Goal: Task Accomplishment & Management: Manage account settings

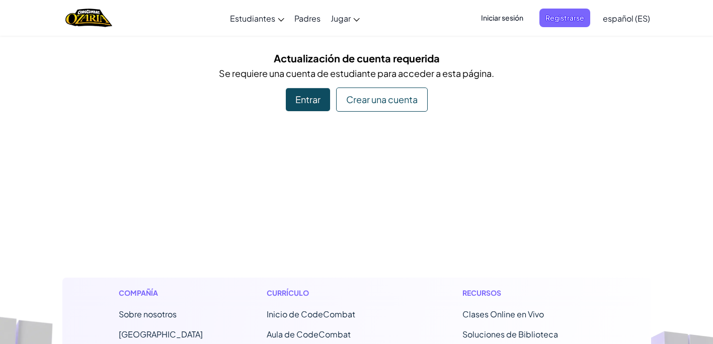
click at [299, 108] on div "Entrar" at bounding box center [308, 99] width 44 height 23
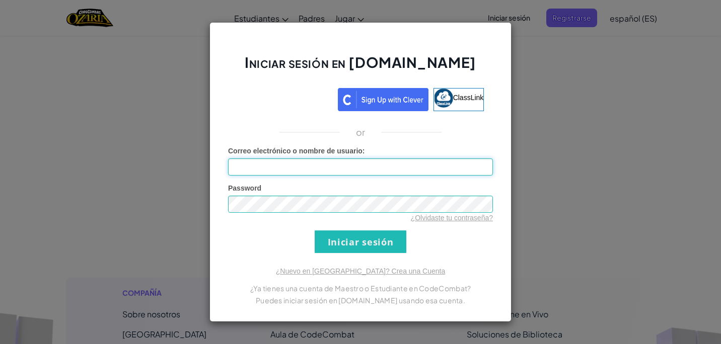
click at [376, 168] on input "Correo electrónico o nombre de usuario :" at bounding box center [360, 167] width 265 height 17
type input "[EMAIL_ADDRESS][DOMAIN_NAME]"
click at [315, 231] on input "Iniciar sesión" at bounding box center [361, 242] width 92 height 23
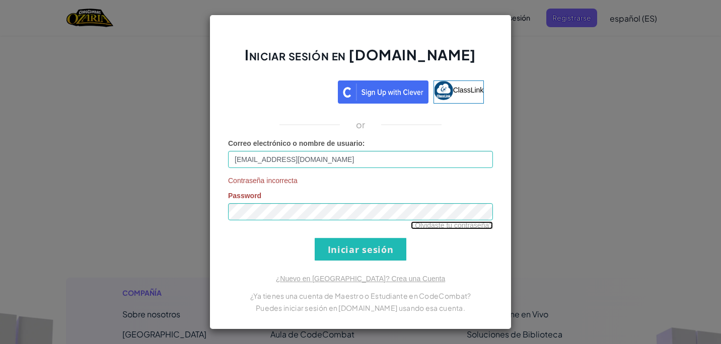
click at [475, 224] on link "¿Olvidaste tu contraseña?" at bounding box center [452, 225] width 82 height 8
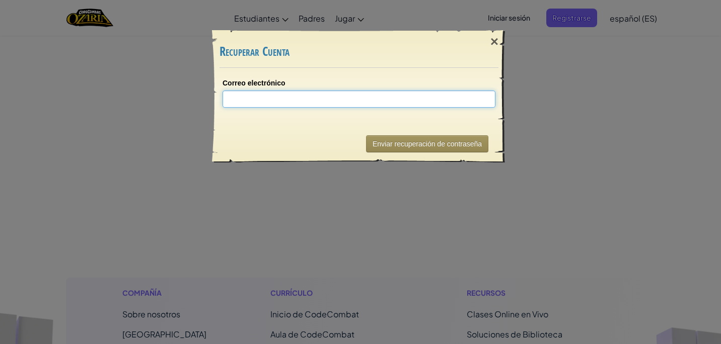
type input "a"
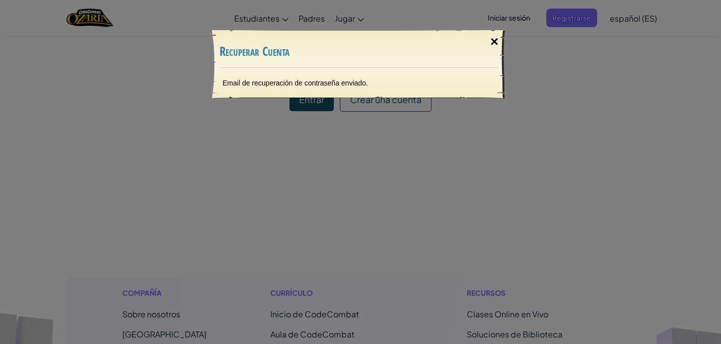
click at [484, 45] on div "×" at bounding box center [494, 41] width 23 height 29
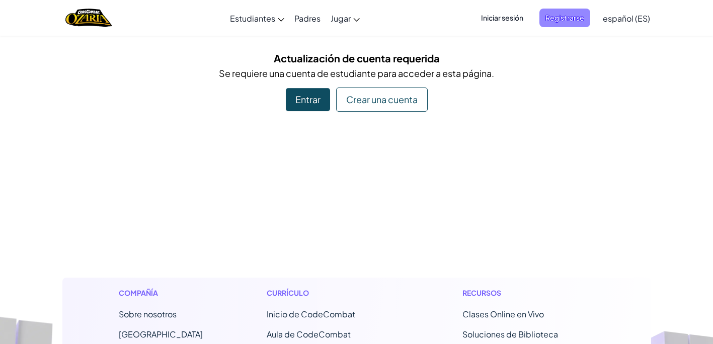
click at [560, 26] on span "Registrarse" at bounding box center [565, 18] width 51 height 19
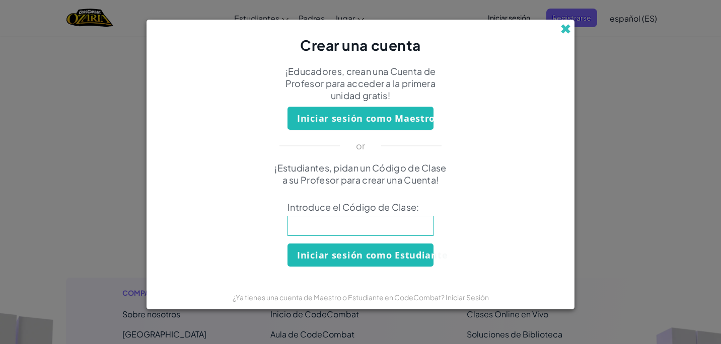
click at [562, 33] on span at bounding box center [565, 29] width 11 height 11
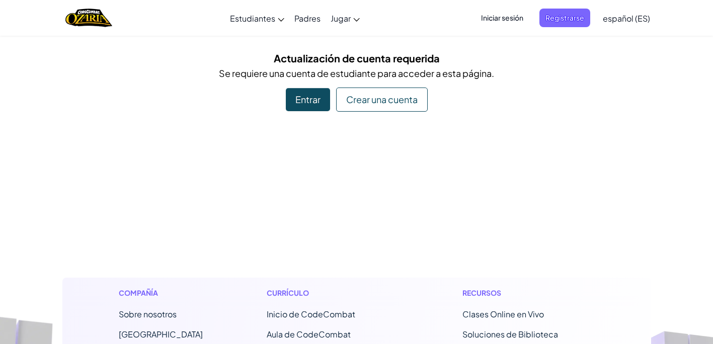
click at [509, 17] on span "Iniciar sesión" at bounding box center [502, 18] width 54 height 19
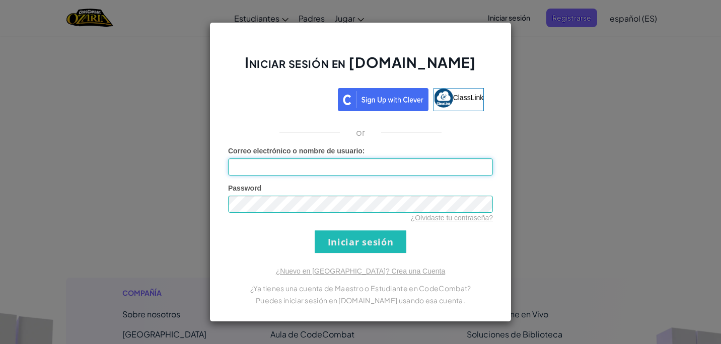
click at [365, 172] on input "Correo electrónico o nombre de usuario :" at bounding box center [360, 167] width 265 height 17
type input "[EMAIL_ADDRESS][DOMAIN_NAME]"
click at [383, 233] on input "Iniciar sesión" at bounding box center [361, 242] width 92 height 23
